Goal: Consume media (video, audio): Consume media (video, audio)

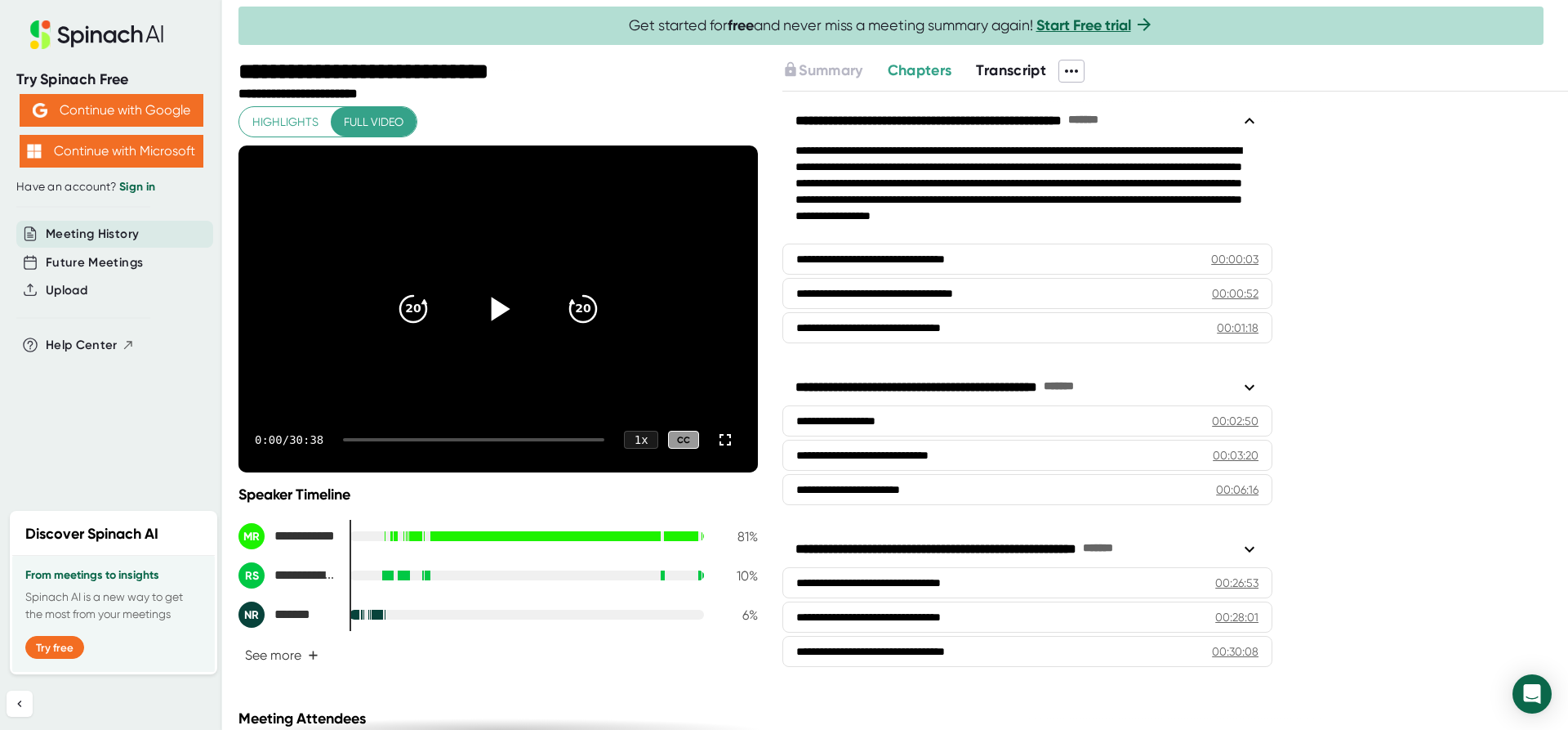
click at [489, 299] on icon at bounding box center [498, 309] width 41 height 41
click at [562, 438] on div at bounding box center [473, 439] width 261 height 3
click at [566, 436] on div "26:49 / 30:38 1 x CC" at bounding box center [497, 439] width 520 height 65
click at [591, 322] on icon "20" at bounding box center [583, 309] width 41 height 41
click at [575, 315] on icon "20" at bounding box center [583, 309] width 41 height 41
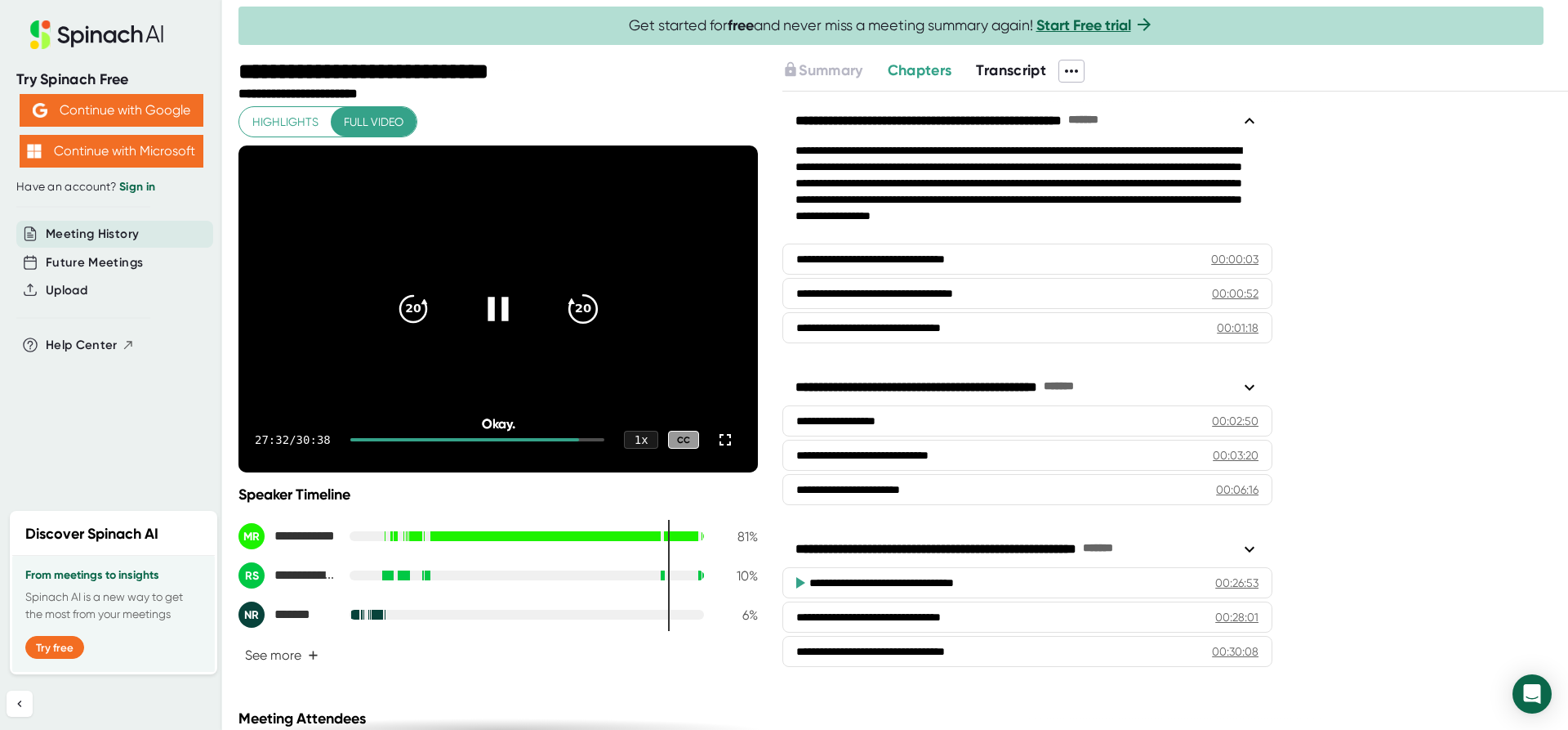
click at [575, 315] on icon "20" at bounding box center [583, 309] width 41 height 41
click at [587, 308] on icon "20" at bounding box center [583, 309] width 41 height 41
